Goal: Transaction & Acquisition: Download file/media

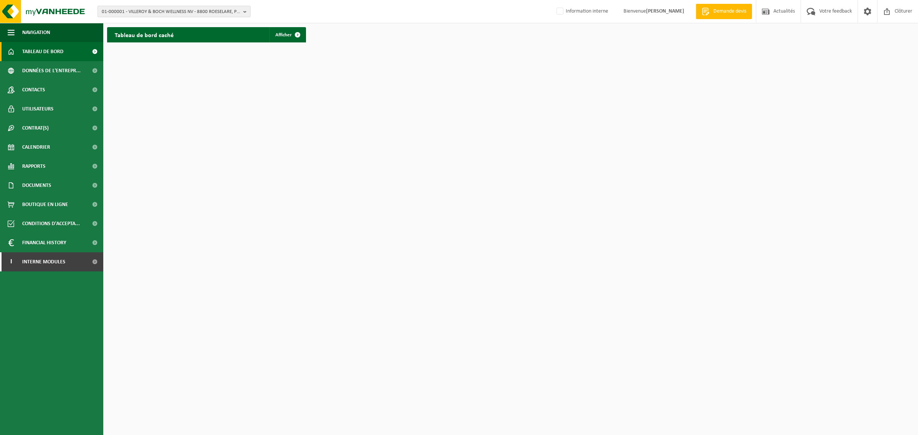
click at [148, 11] on span "01-000001 - VILLEROY & BOCH WELLNESS NV - 8800 ROESELARE, POPULIERSTRAAT 1" at bounding box center [171, 11] width 139 height 11
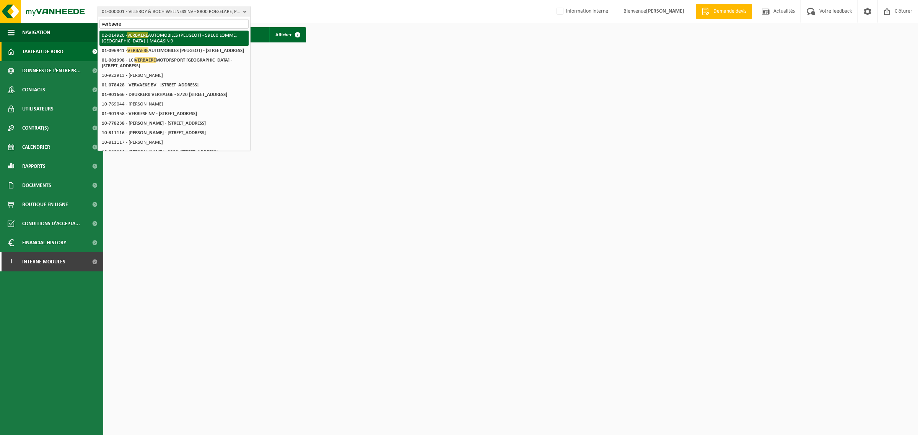
type input "verbaere"
click at [134, 39] on li "02-014920 - VERBAERE AUTOMOBILES (PEUGEOT) - 59160 LOMME, RUE LAVOISIER | MAGAS…" at bounding box center [173, 38] width 149 height 15
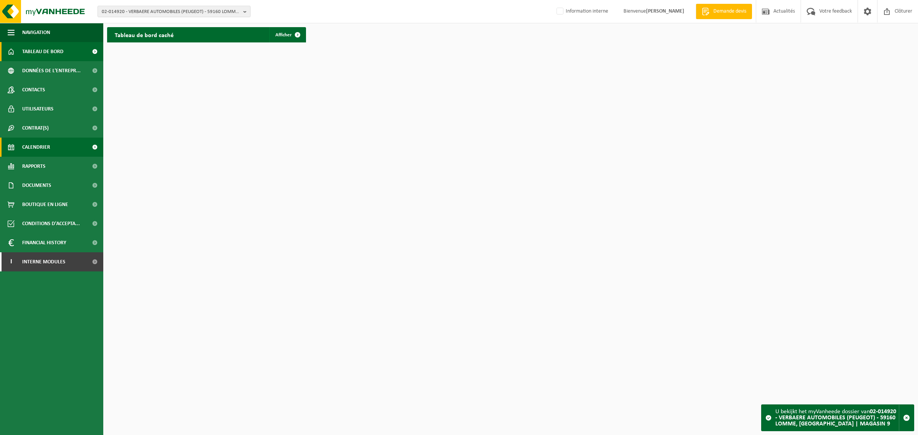
click at [35, 152] on span "Calendrier" at bounding box center [36, 147] width 28 height 19
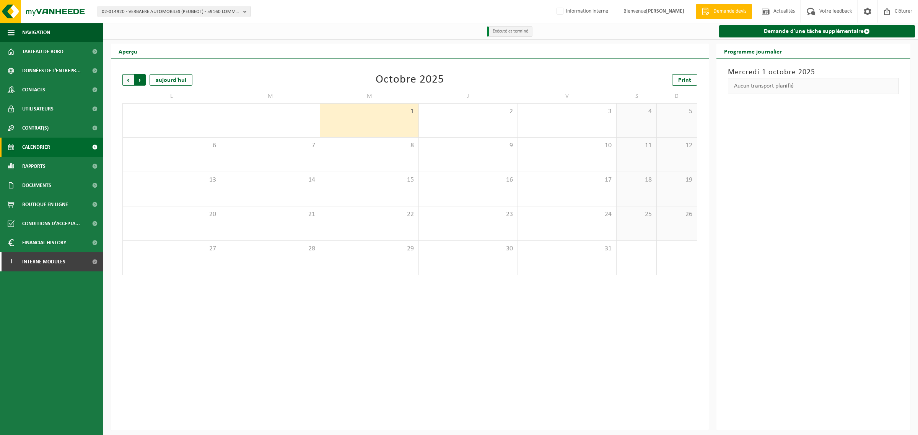
click at [129, 81] on span "Précédent" at bounding box center [127, 79] width 11 height 11
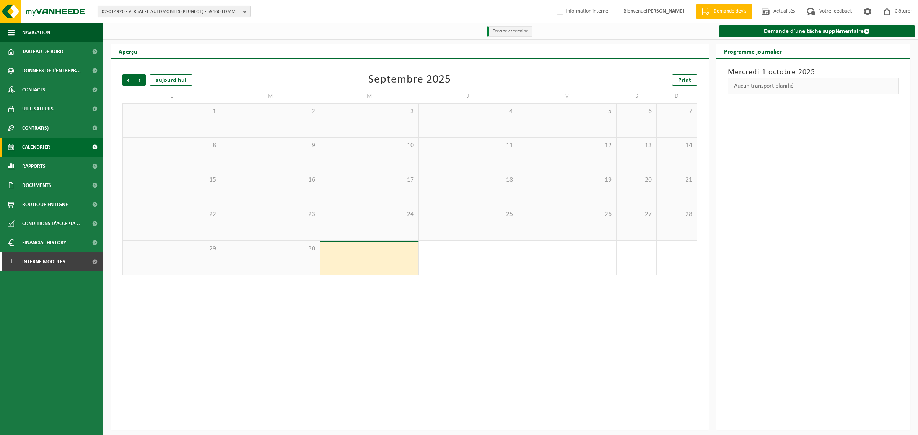
click at [199, 10] on span "02-014920 - VERBAERE AUTOMOBILES (PEUGEOT) - 59160 LOMME, [GEOGRAPHIC_DATA] | M…" at bounding box center [171, 11] width 139 height 11
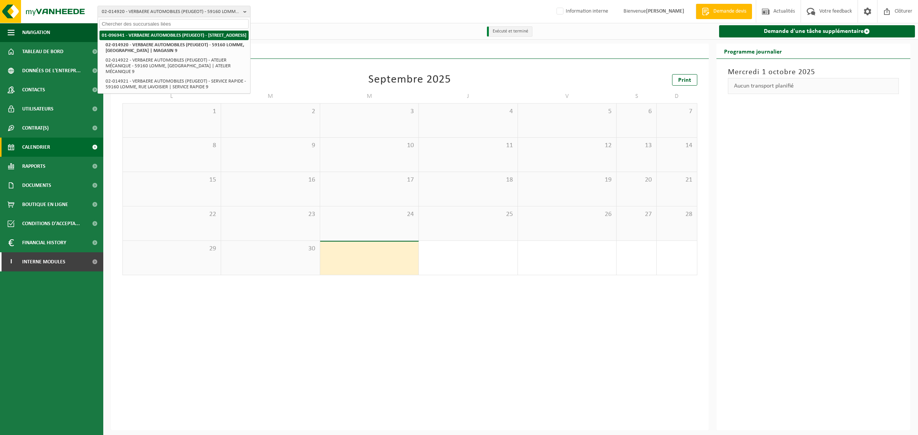
click at [131, 38] on strong "01-096941 - VERBAERE AUTOMOBILES (PEUGEOT) - [STREET_ADDRESS]" at bounding box center [174, 35] width 145 height 5
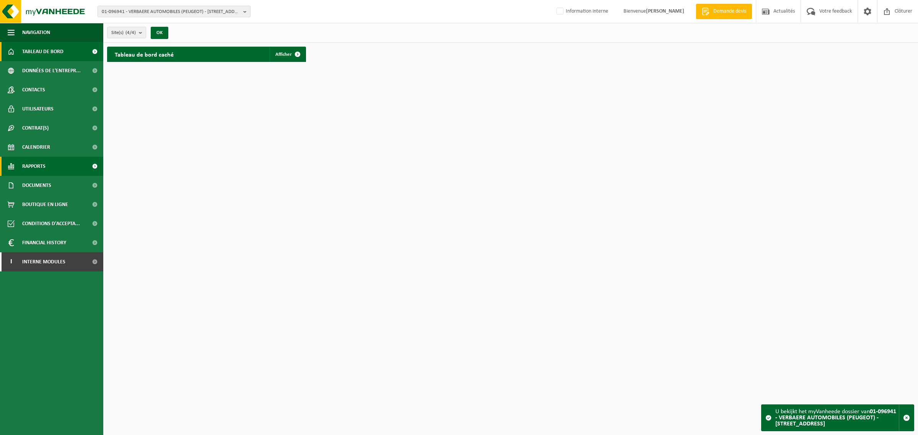
click at [31, 170] on span "Rapports" at bounding box center [33, 166] width 23 height 19
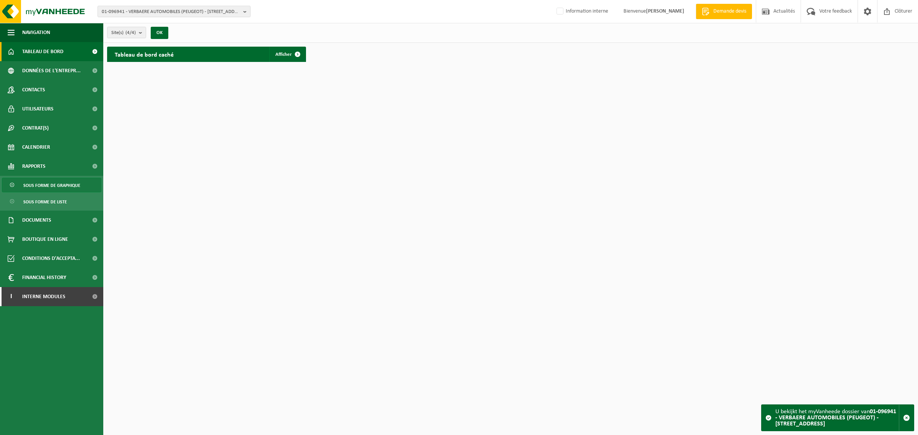
click at [49, 184] on span "Sous forme de graphique" at bounding box center [51, 185] width 57 height 15
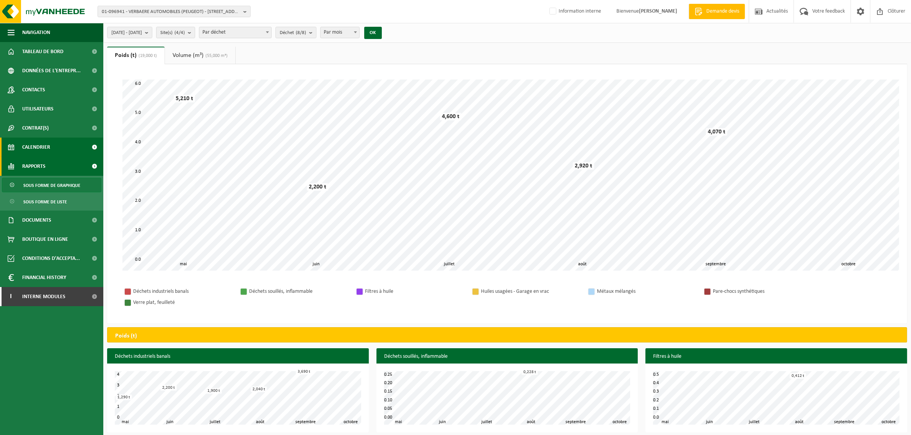
click at [38, 147] on span "Calendrier" at bounding box center [36, 147] width 28 height 19
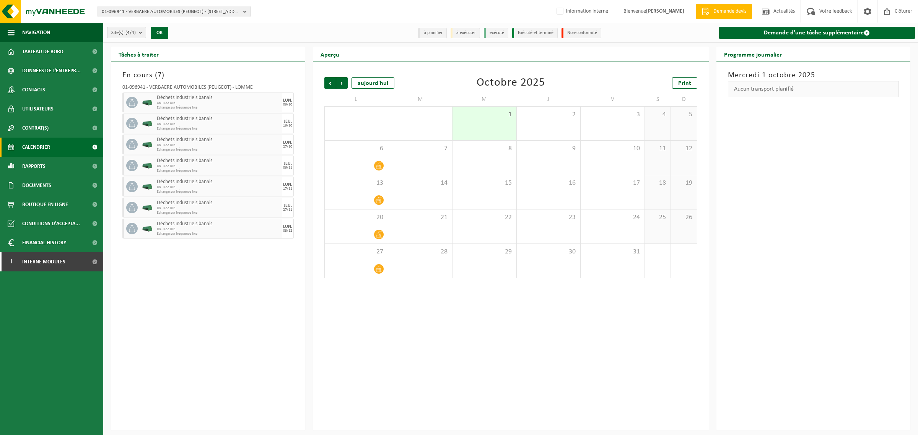
click at [120, 35] on span "Site(s) (4/4)" at bounding box center [123, 32] width 24 height 11
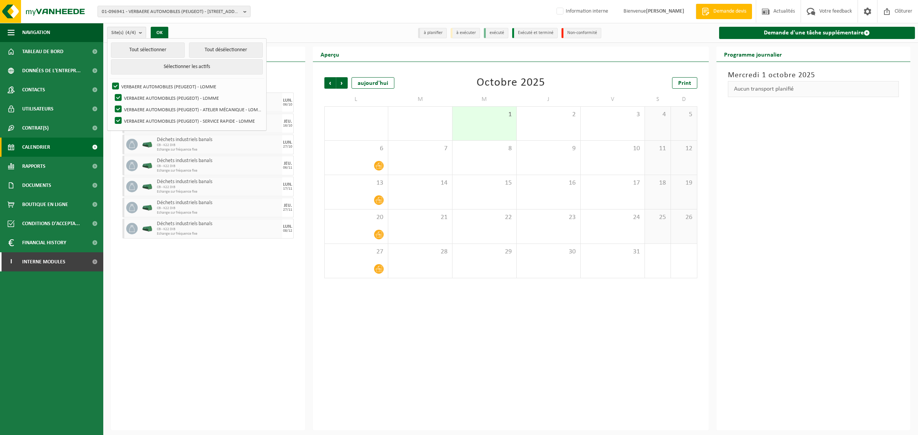
click at [203, 321] on div "En cours ( 7 ) 01-096941 - VERBAERE AUTOMOBILES (PEUGEOT) - LOMME Déchets indus…" at bounding box center [208, 246] width 194 height 369
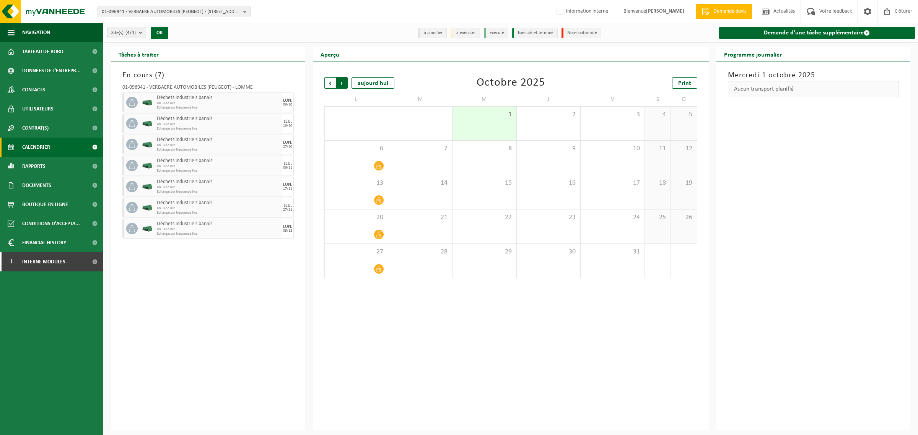
click at [328, 85] on span "Précédent" at bounding box center [330, 82] width 11 height 11
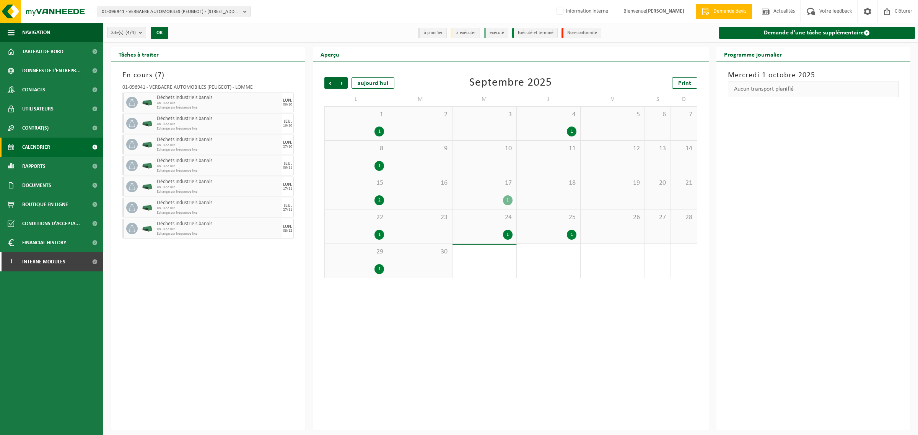
click at [507, 236] on div "1" at bounding box center [508, 235] width 10 height 10
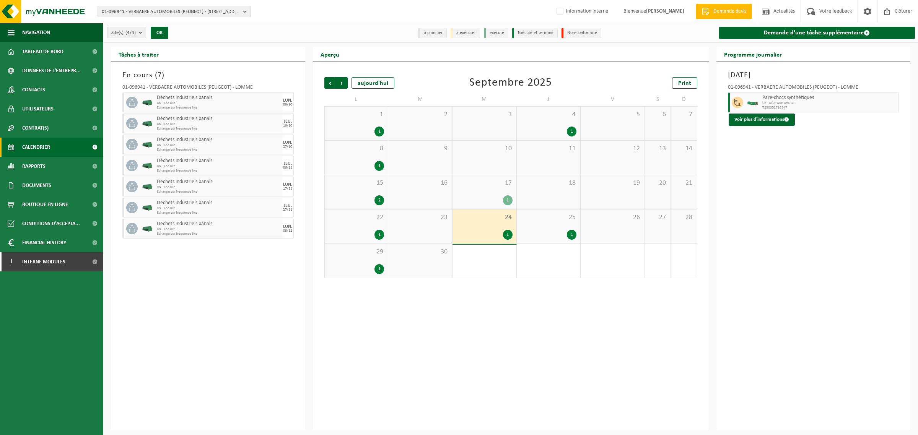
click at [572, 236] on div "1" at bounding box center [572, 235] width 10 height 10
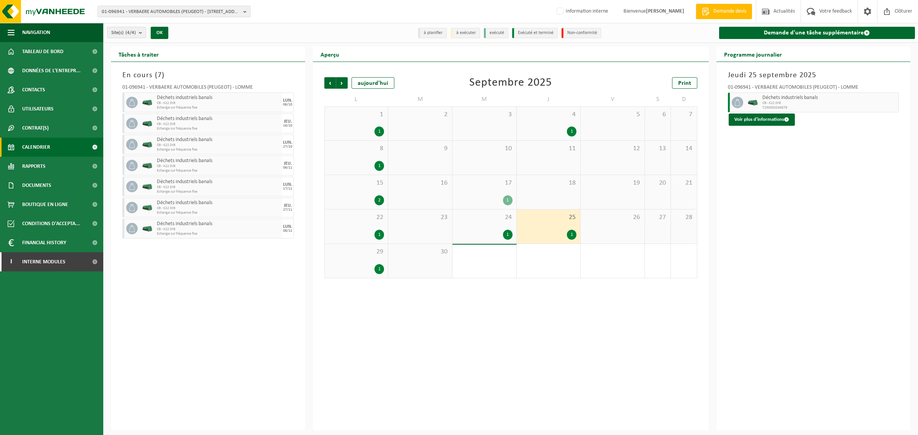
click at [570, 130] on div "1" at bounding box center [572, 132] width 10 height 10
click at [381, 202] on div "2" at bounding box center [380, 201] width 10 height 10
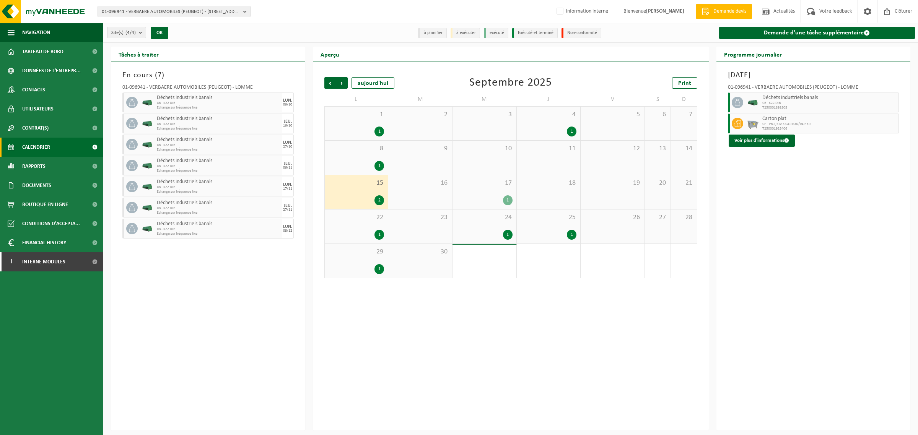
click at [381, 236] on div "1" at bounding box center [380, 235] width 10 height 10
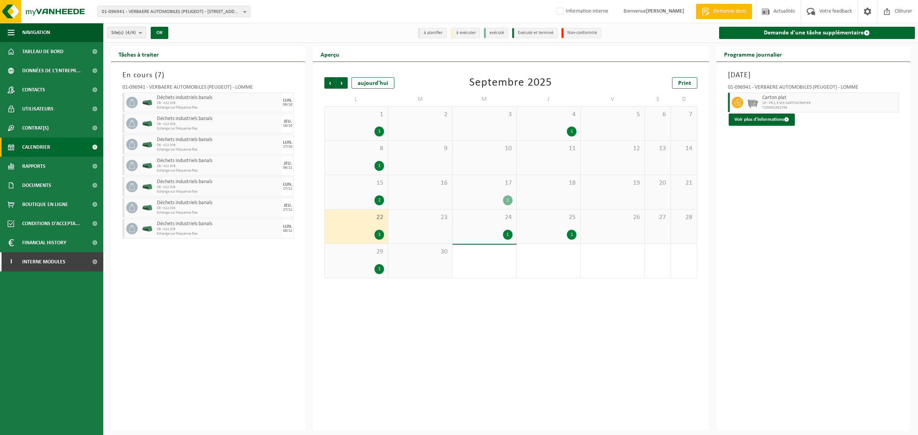
drag, startPoint x: 230, startPoint y: 259, endPoint x: 228, endPoint y: 264, distance: 5.7
click at [230, 259] on div "En cours ( 7 ) 01-096941 - VERBAERE AUTOMOBILES (PEUGEOT) - LOMME Déchets indus…" at bounding box center [208, 246] width 194 height 369
click at [47, 186] on span "Documents" at bounding box center [36, 185] width 29 height 19
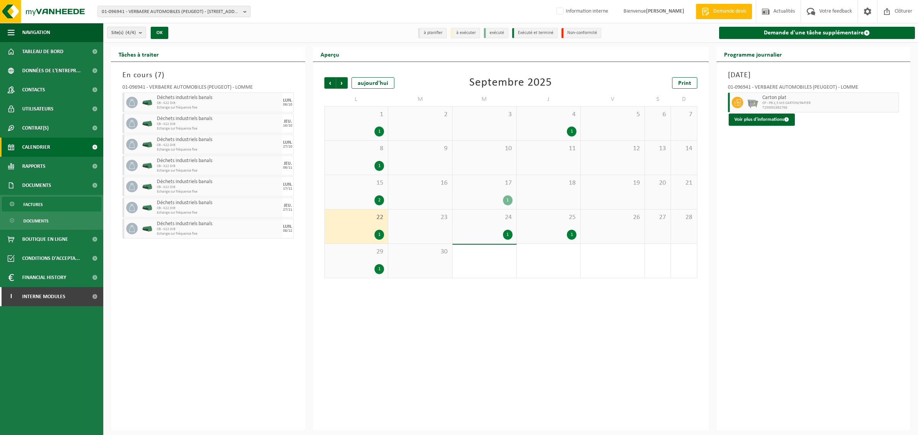
click at [40, 204] on span "Factures" at bounding box center [33, 204] width 20 height 15
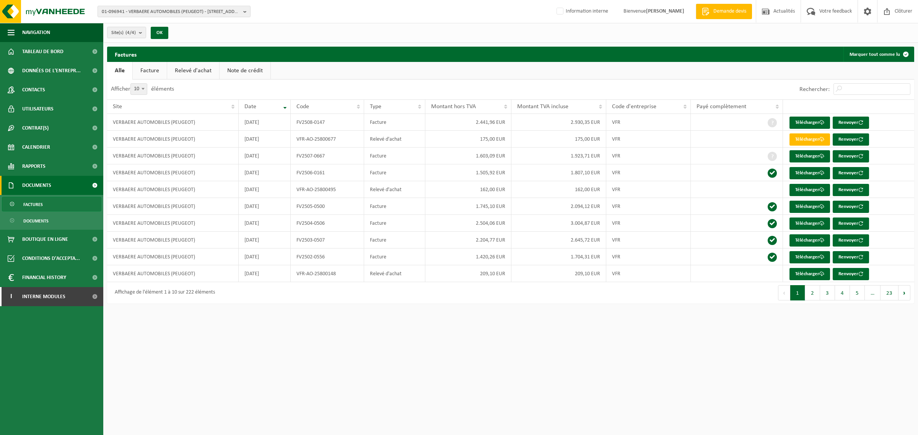
click at [186, 73] on link "Relevé d'achat" at bounding box center [193, 71] width 52 height 18
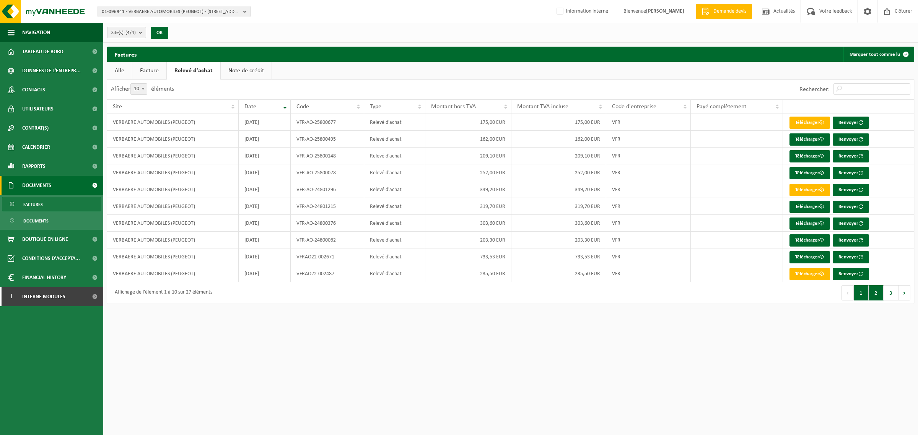
click at [876, 300] on button "2" at bounding box center [876, 292] width 15 height 15
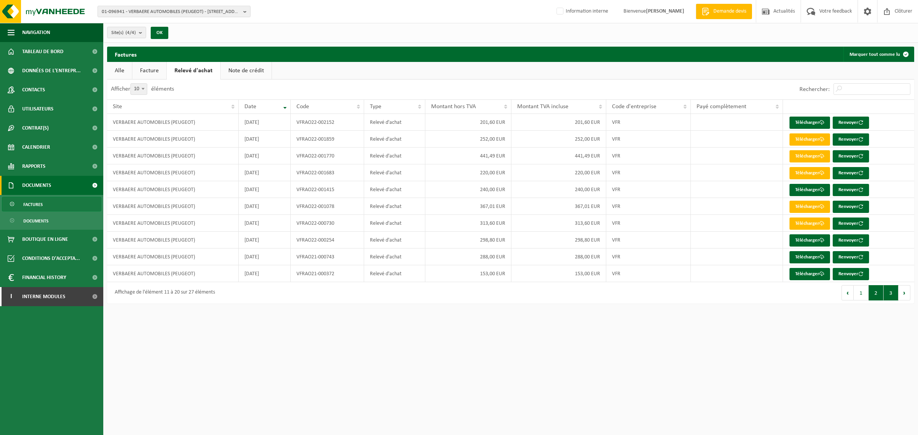
click at [889, 301] on button "3" at bounding box center [891, 292] width 15 height 15
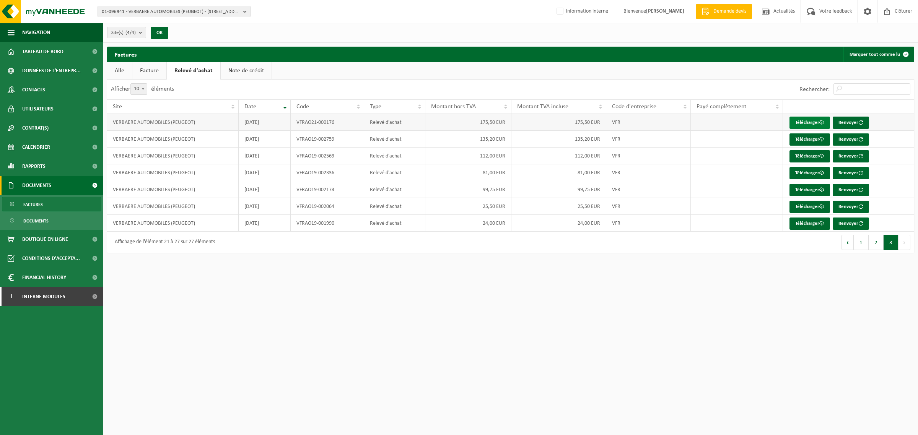
click at [804, 122] on link "Télécharger" at bounding box center [810, 123] width 41 height 12
click at [873, 247] on button "2" at bounding box center [876, 242] width 15 height 15
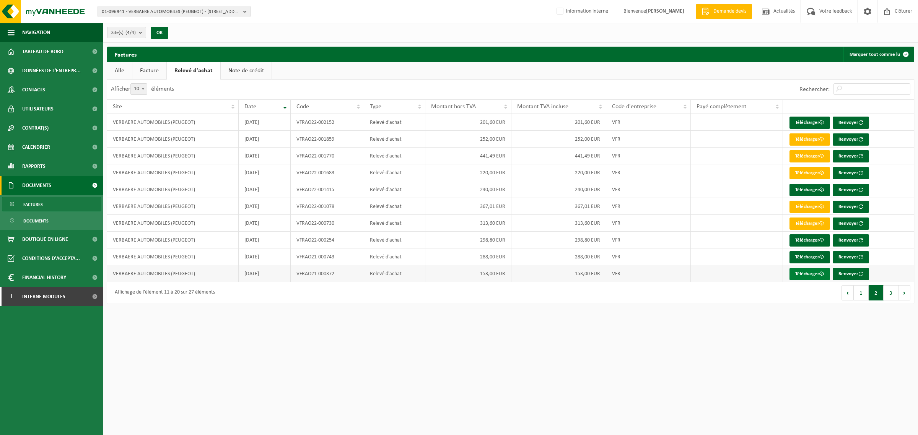
click at [804, 281] on link "Télécharger" at bounding box center [810, 274] width 41 height 12
click at [800, 211] on link "Télécharger" at bounding box center [810, 207] width 41 height 12
click at [804, 209] on link "Télécharger" at bounding box center [810, 207] width 41 height 12
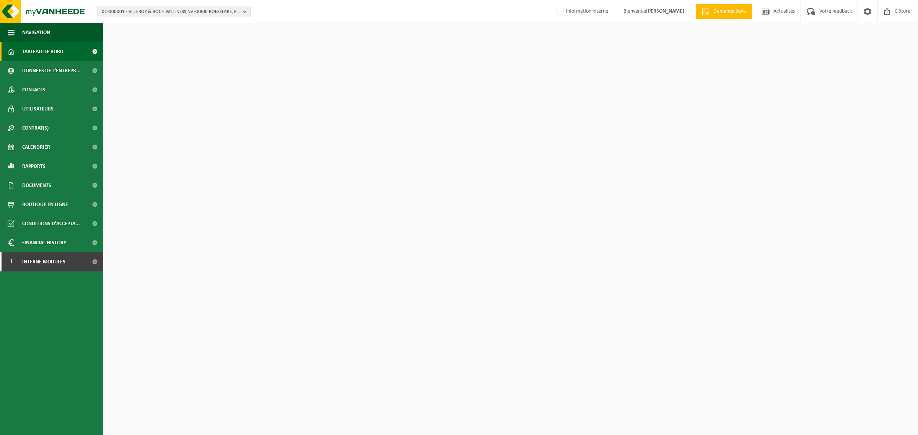
click at [165, 13] on span "01-000001 - VILLEROY & BOCH WELLNESS NV - 8800 ROESELARE, POPULIERSTRAAT 1" at bounding box center [171, 11] width 139 height 11
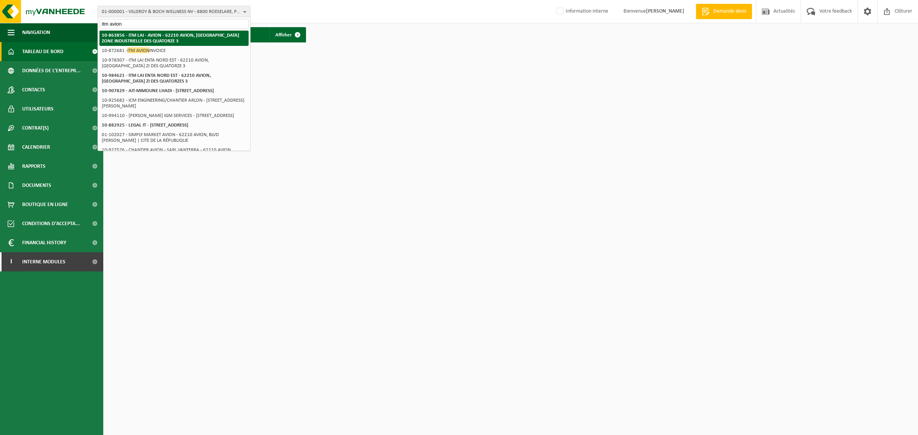
type input "itm avion"
click at [149, 33] on strong "10-863856 - ITM LAI - AVION - 62210 AVION, RUE DES ATREBATES ZONE INDUSTRIELLE …" at bounding box center [170, 38] width 137 height 11
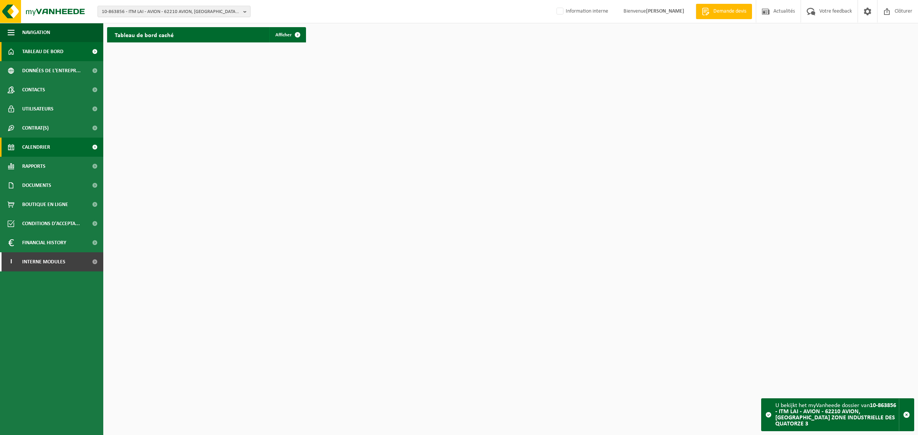
click at [33, 140] on span "Calendrier" at bounding box center [36, 147] width 28 height 19
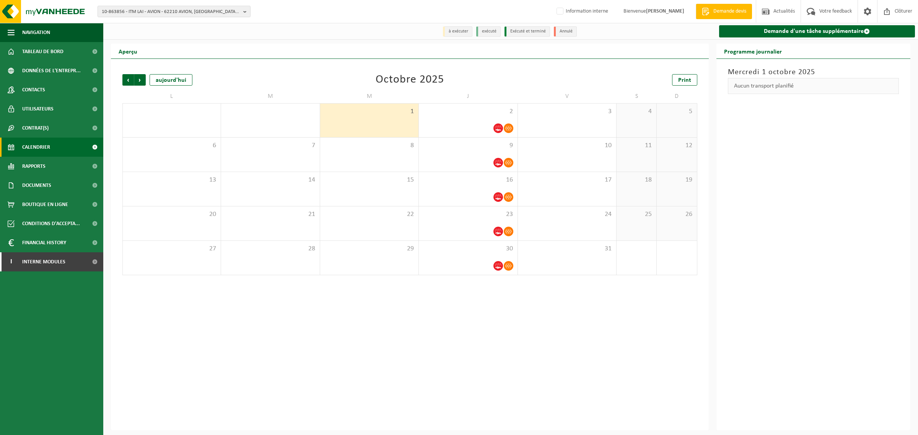
click at [31, 163] on span "Rapports" at bounding box center [33, 166] width 23 height 19
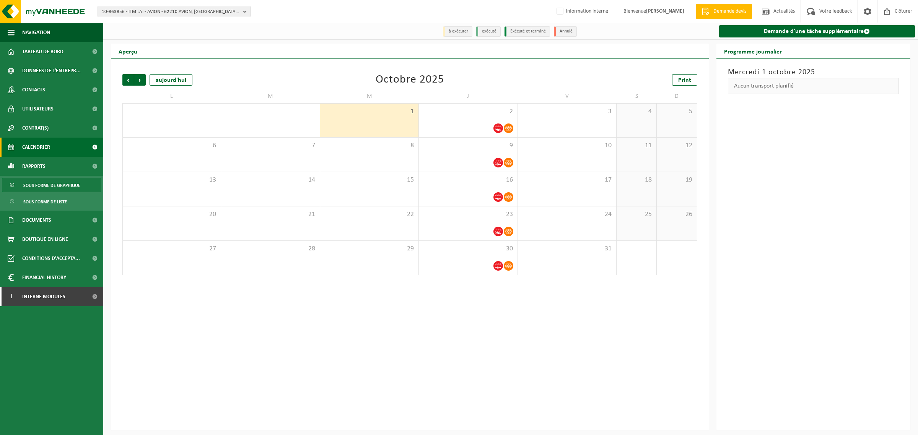
click at [40, 184] on span "Sous forme de graphique" at bounding box center [51, 185] width 57 height 15
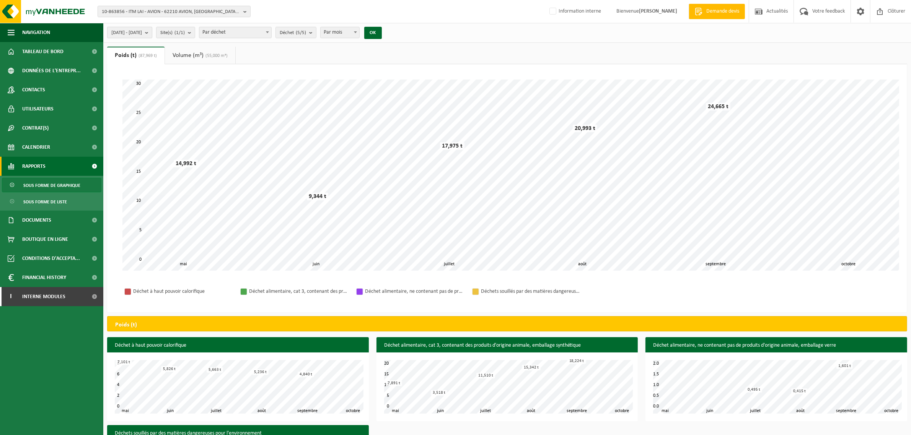
click at [142, 32] on span "2025-05-01 - 2025-10-01" at bounding box center [126, 32] width 31 height 11
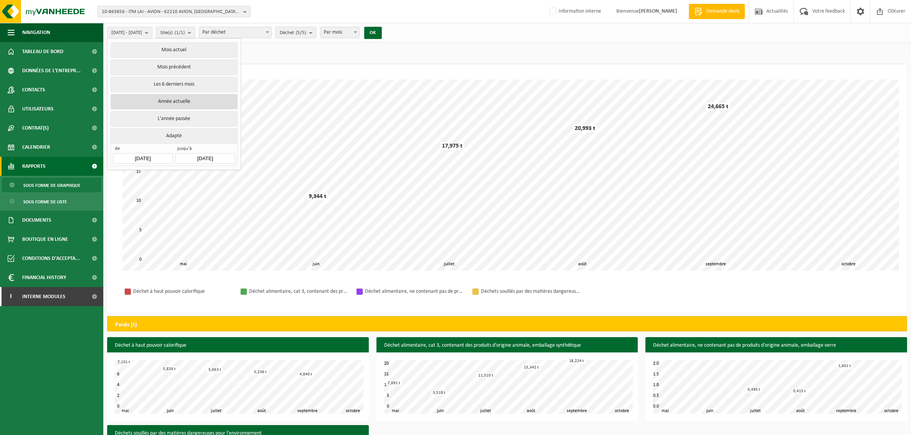
click at [144, 103] on button "Année actuelle" at bounding box center [174, 101] width 127 height 15
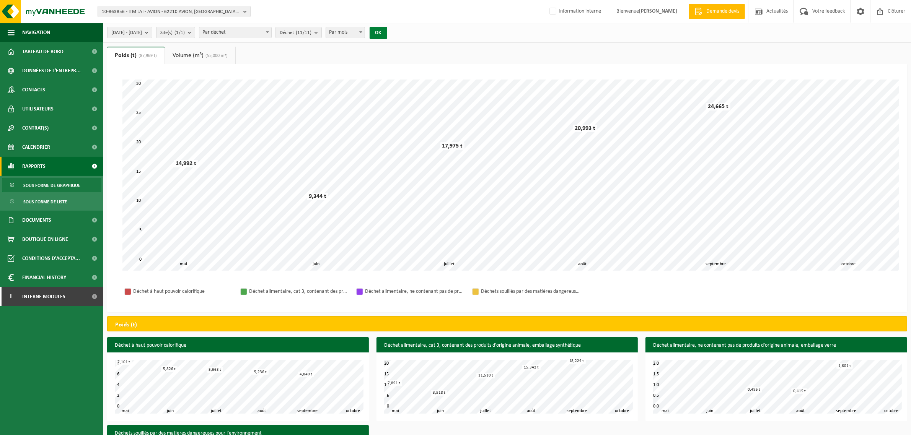
click at [387, 34] on button "OK" at bounding box center [379, 33] width 18 height 12
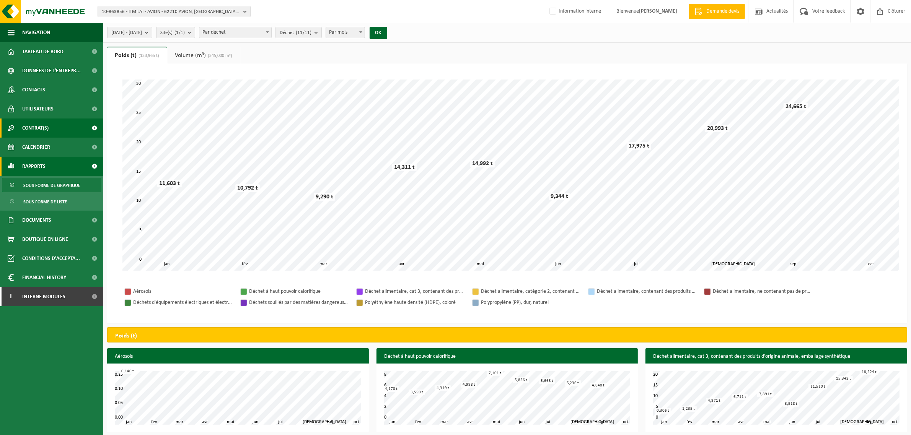
click at [93, 130] on span at bounding box center [94, 128] width 17 height 19
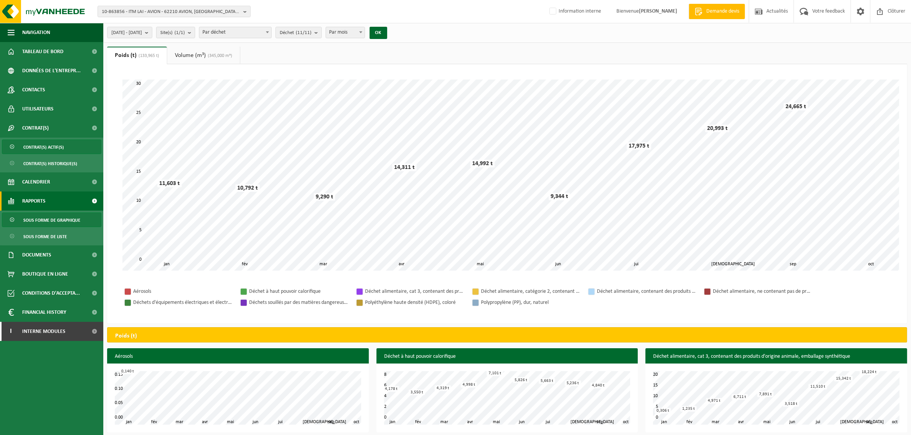
click at [51, 148] on span "Contrat(s) actif(s)" at bounding box center [43, 147] width 41 height 15
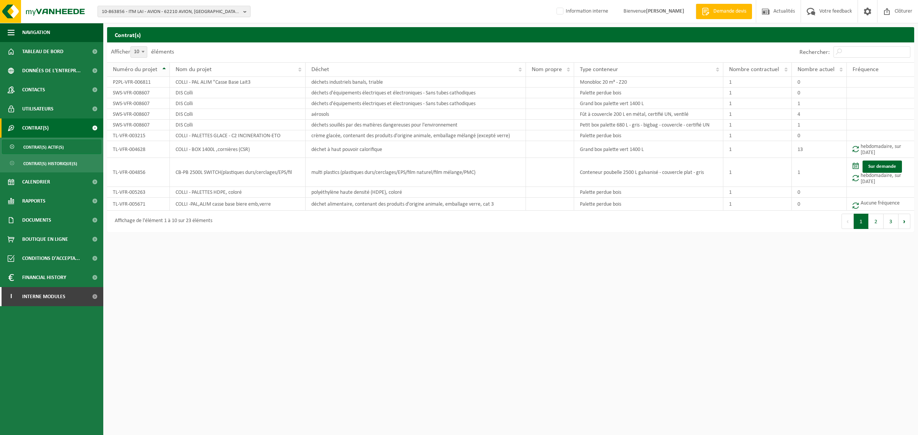
click at [143, 68] on span "Numéro du projet" at bounding box center [135, 70] width 44 height 6
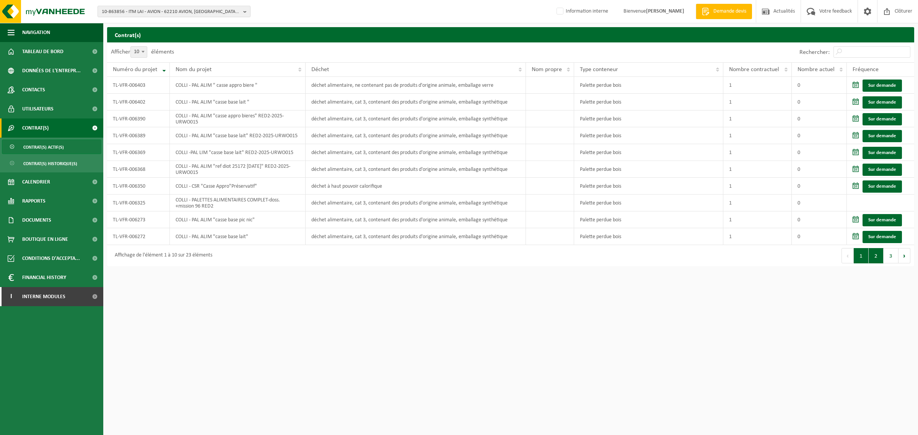
click at [875, 253] on button "2" at bounding box center [876, 255] width 15 height 15
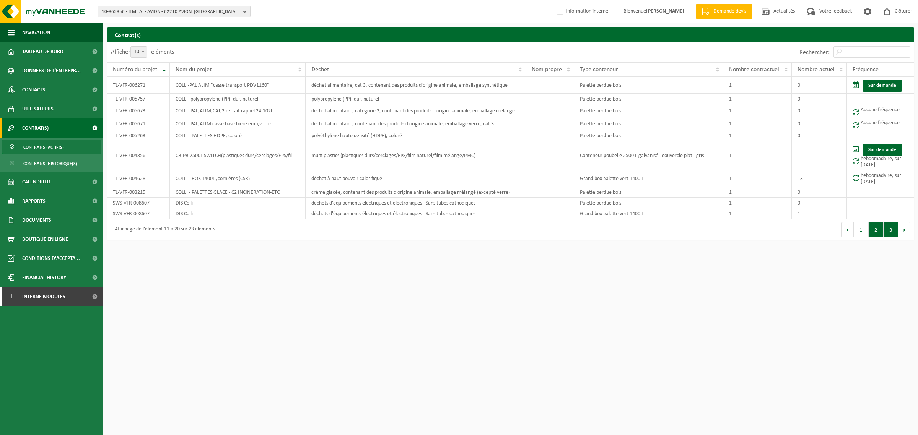
click at [887, 230] on button "3" at bounding box center [891, 229] width 15 height 15
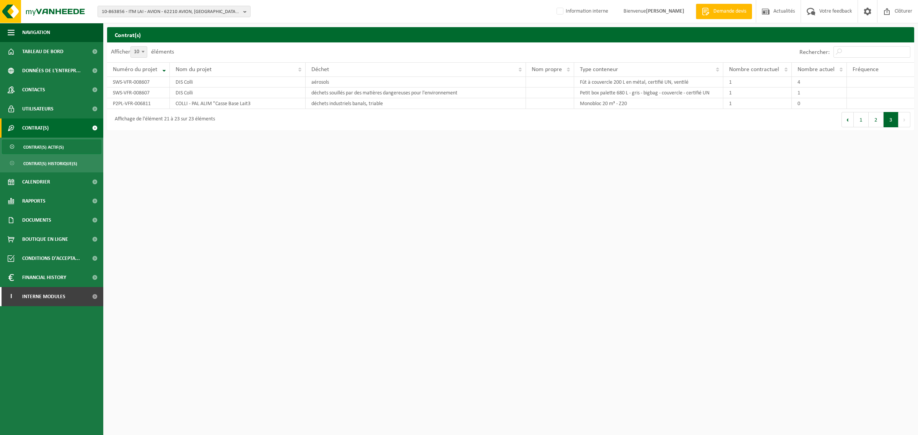
click at [420, 277] on html "10-863856 - ITM LAI - AVION - 62210 AVION, [GEOGRAPHIC_DATA] ZONE INDUSTRIELLE …" at bounding box center [459, 217] width 918 height 435
click at [875, 122] on button "2" at bounding box center [876, 119] width 15 height 15
